Goal: Complete application form

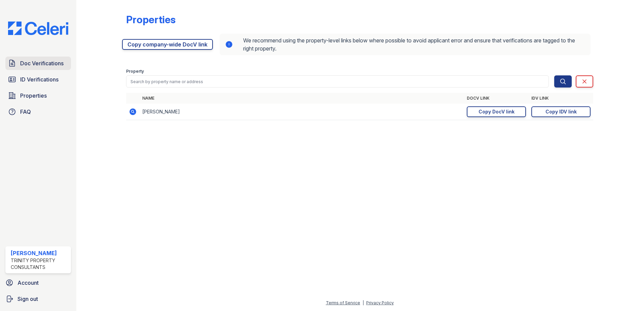
click at [48, 64] on span "Doc Verifications" at bounding box center [41, 63] width 43 height 8
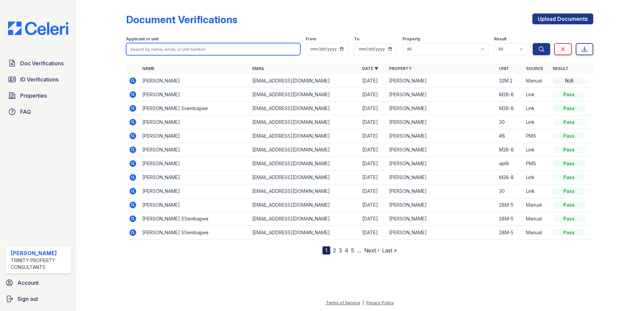
click at [184, 47] on input "search" at bounding box center [213, 49] width 174 height 12
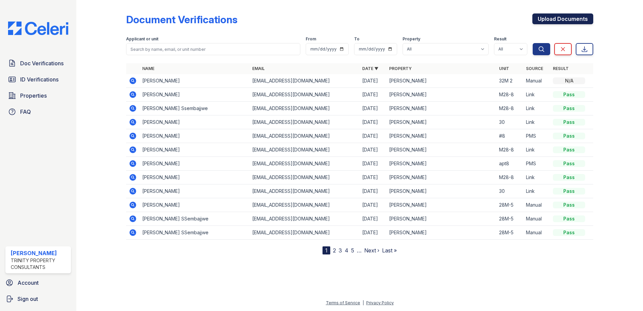
click at [549, 17] on link "Upload Documents" at bounding box center [562, 18] width 61 height 11
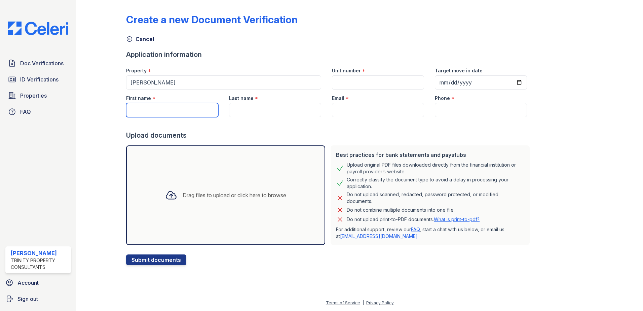
click at [143, 111] on input "First name" at bounding box center [172, 110] width 92 height 14
type input "[PERSON_NAME]"
type input "32M 2"
type input "[DATE]"
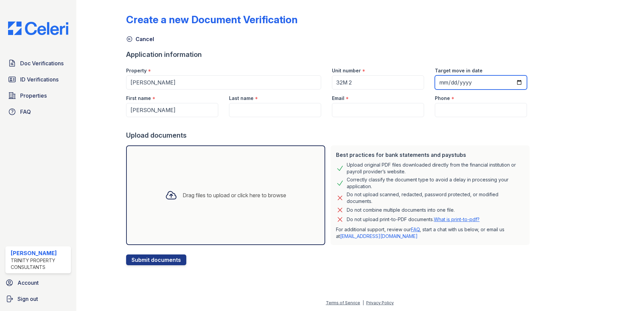
type input "[PERSON_NAME]"
type input "doum.contacts@gmai"
type input "[PHONE_NUMBER]"
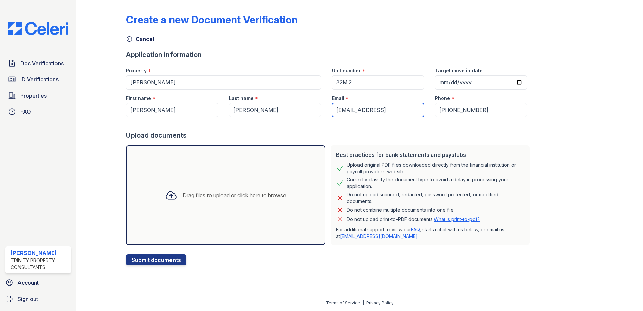
type input "[EMAIL_ADDRESS][DOMAIN_NAME]"
click at [420, 120] on div at bounding box center [329, 123] width 406 height 13
click at [592, 138] on div "Create a new Document Verification Cancel Application information Property * [P…" at bounding box center [359, 134] width 467 height 262
click at [262, 195] on div "Drag files to upload or click here to browse" at bounding box center [235, 195] width 104 height 8
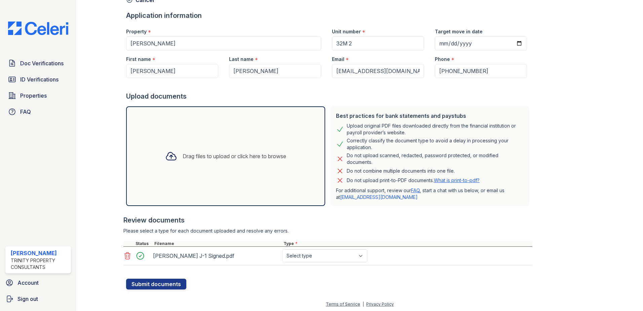
scroll to position [40, 0]
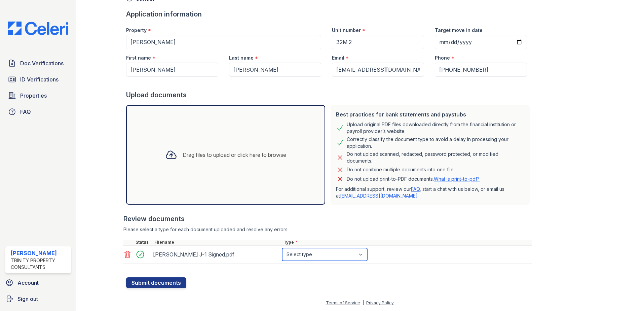
click at [364, 256] on select "Select type Paystub Bank Statement Offer Letter Tax Documents Benefit Award Let…" at bounding box center [324, 254] width 85 height 13
select select "other"
click at [282, 248] on select "Select type Paystub Bank Statement Offer Letter Tax Documents Benefit Award Let…" at bounding box center [324, 254] width 85 height 13
click at [161, 282] on button "Submit documents" at bounding box center [156, 282] width 60 height 11
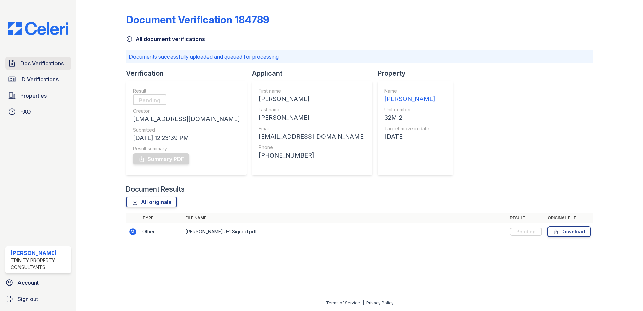
click at [36, 61] on span "Doc Verifications" at bounding box center [41, 63] width 43 height 8
